Goal: Find specific page/section: Find specific page/section

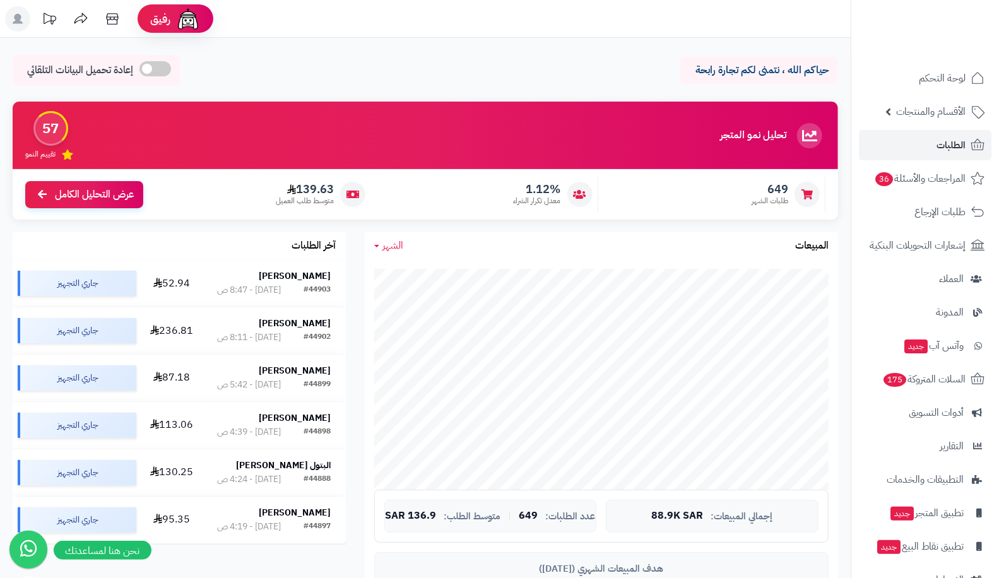
drag, startPoint x: 0, startPoint y: 0, endPoint x: 932, endPoint y: 145, distance: 943.3
click at [932, 145] on link "الطلبات" at bounding box center [925, 145] width 133 height 30
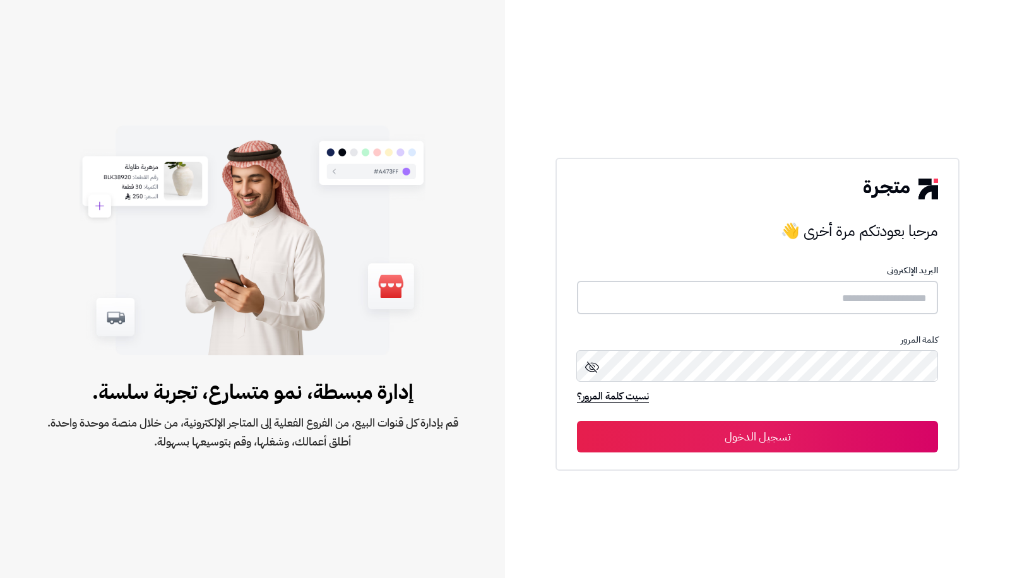
type input "**********"
click at [629, 447] on button "تسجيل الدخول" at bounding box center [757, 436] width 361 height 32
